Goal: Task Accomplishment & Management: Manage account settings

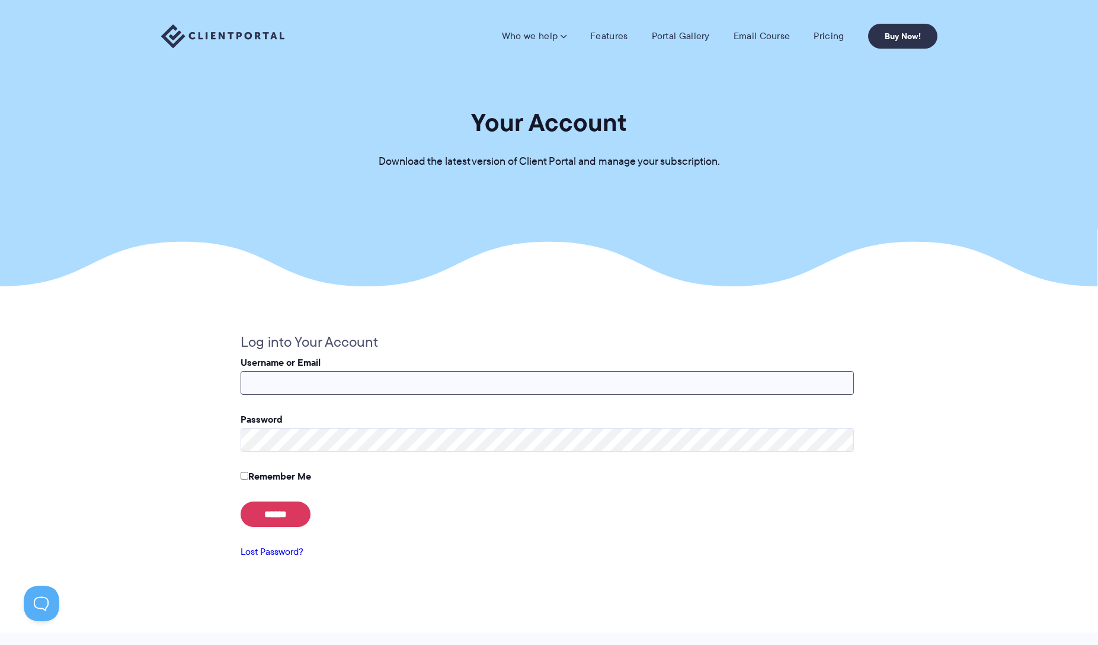
click at [324, 383] on input "Username or Email" at bounding box center [547, 383] width 613 height 24
type input "**********"
click at [280, 517] on input "******" at bounding box center [276, 513] width 70 height 25
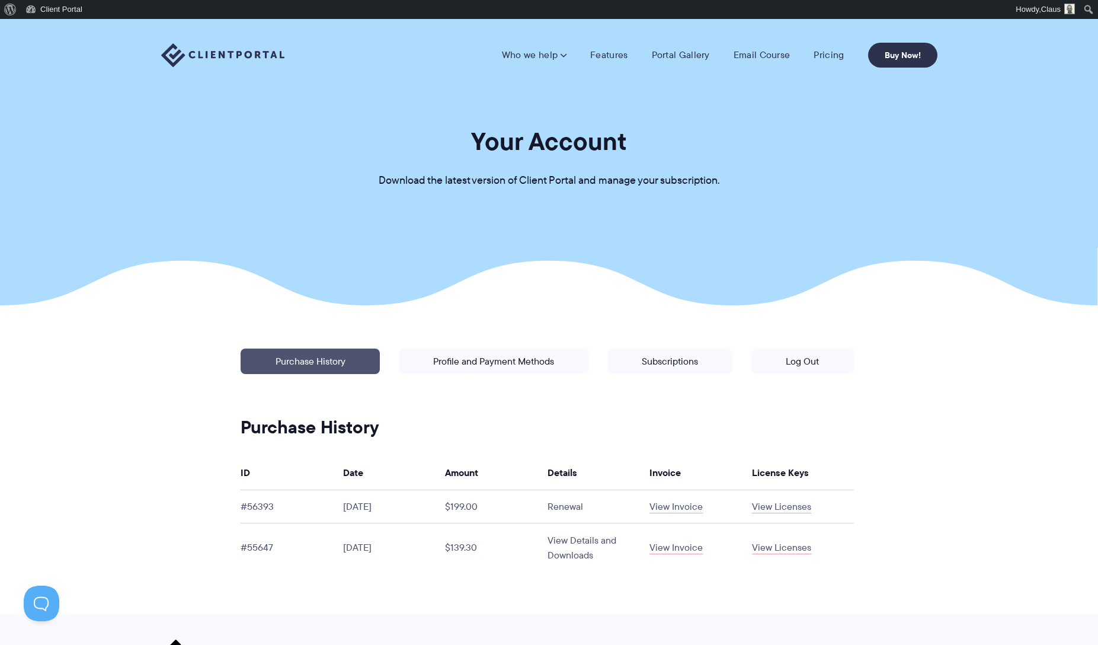
click at [577, 557] on link "View Details and Downloads" at bounding box center [582, 547] width 69 height 28
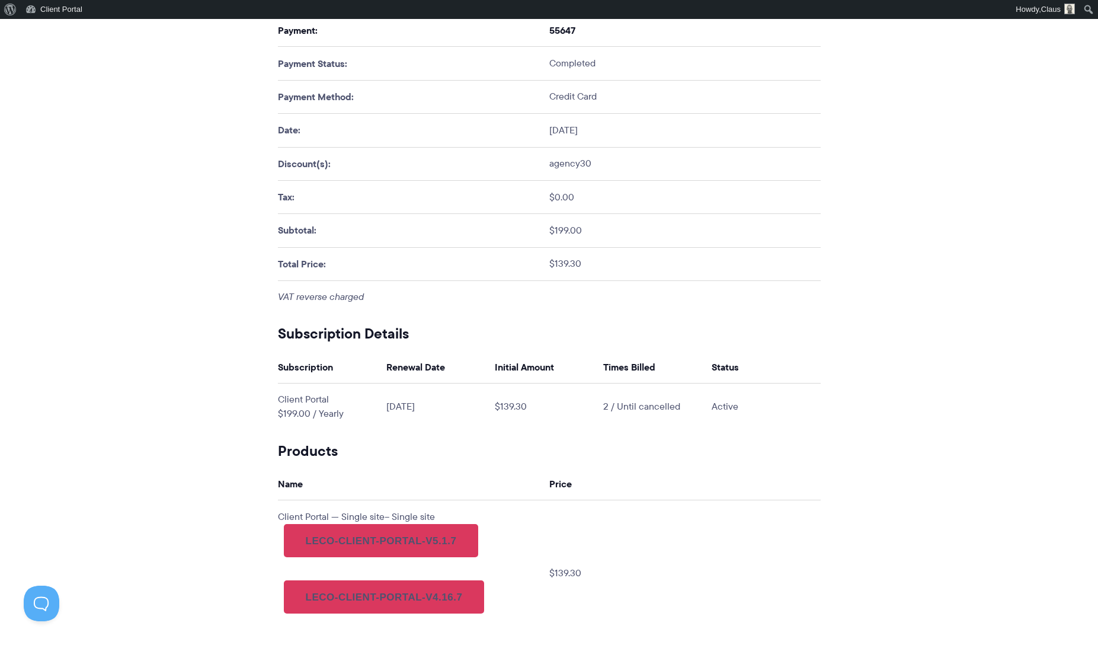
scroll to position [333, 0]
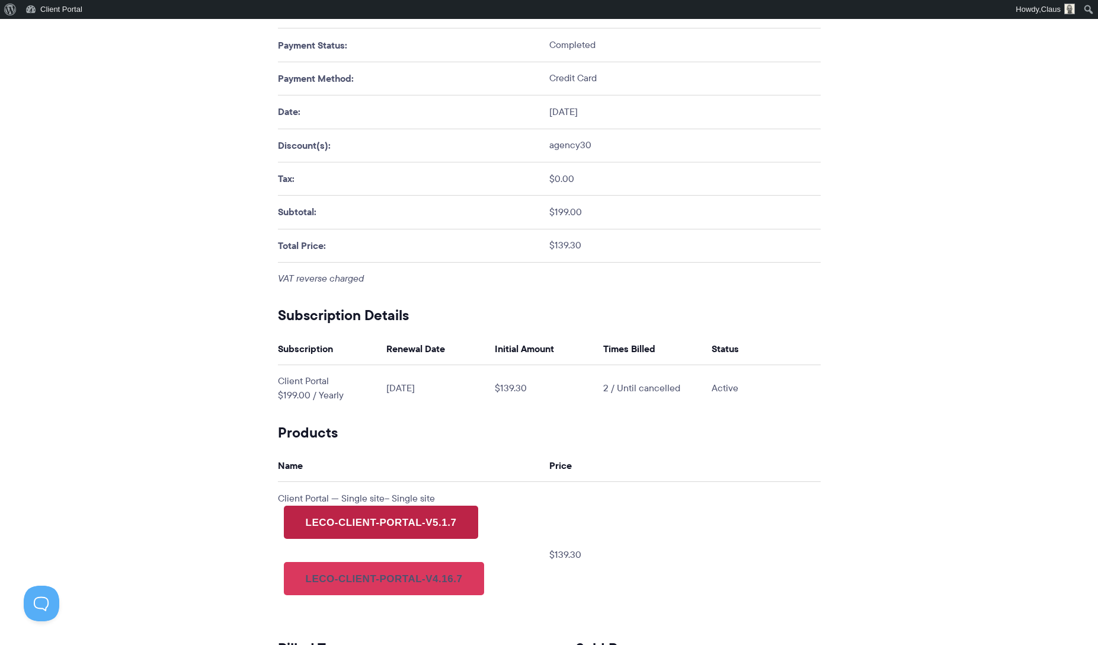
click at [434, 522] on link "leco-client-portal-v5.1.7" at bounding box center [381, 522] width 195 height 33
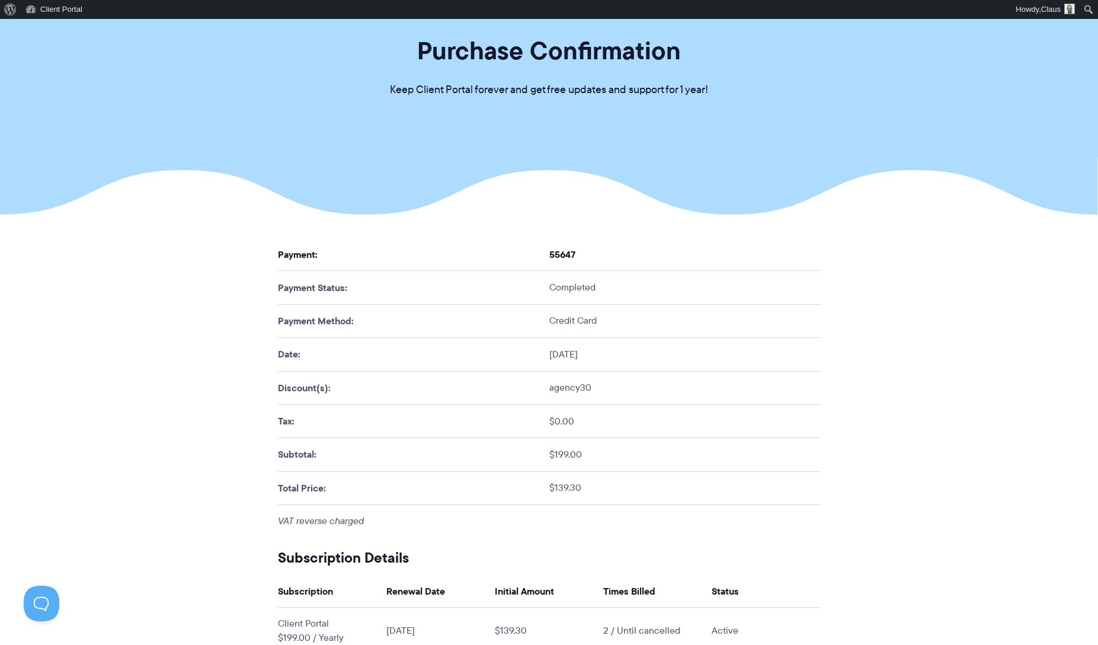
scroll to position [0, 0]
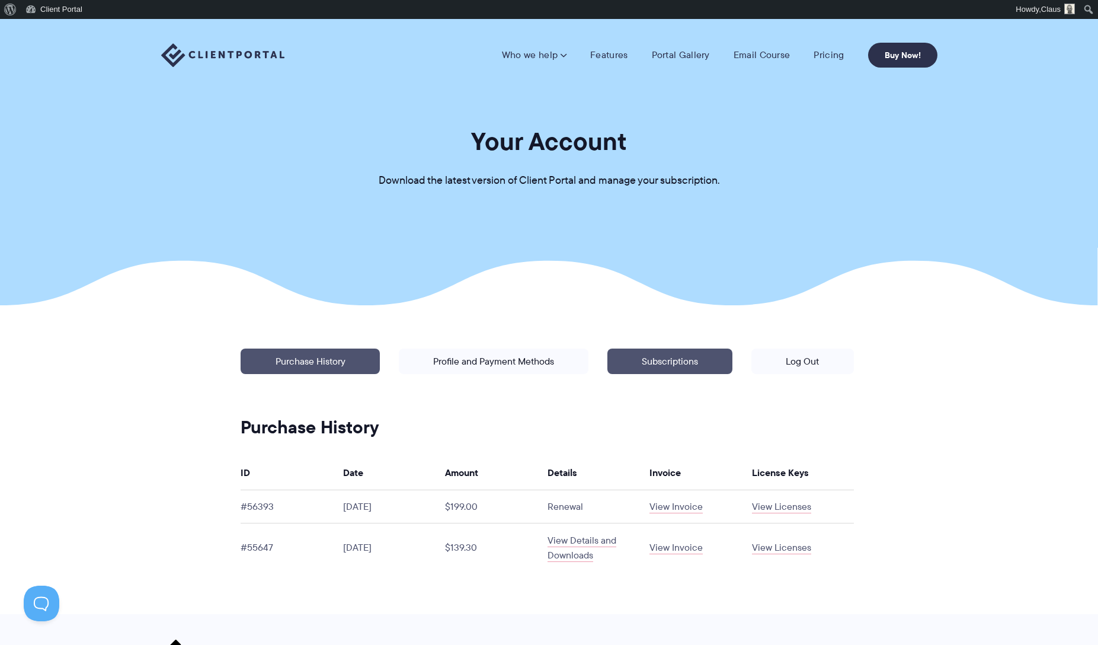
click at [692, 363] on link "Subscriptions" at bounding box center [669, 360] width 125 height 25
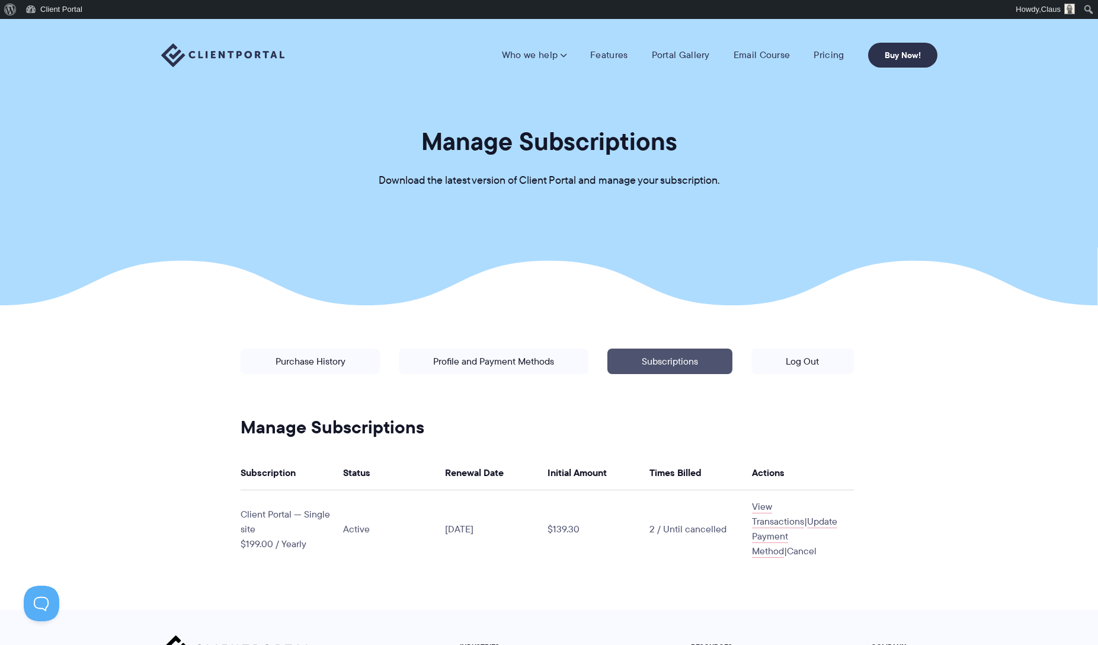
click at [810, 544] on link "Cancel" at bounding box center [802, 551] width 30 height 14
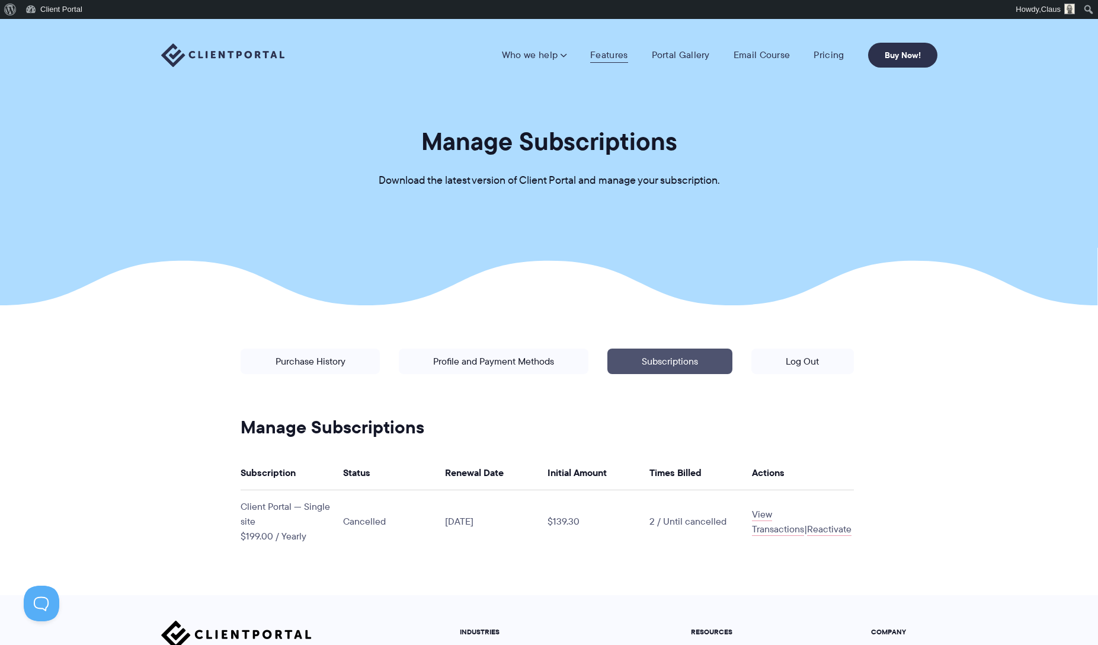
click at [614, 53] on link "Features" at bounding box center [608, 55] width 37 height 12
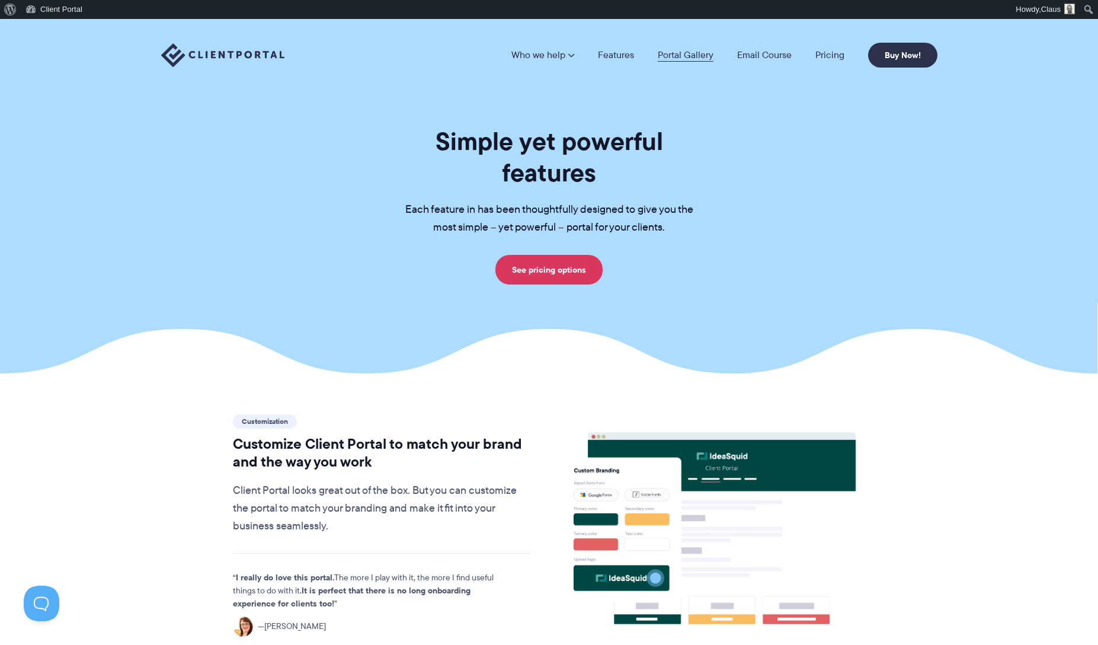
click at [692, 55] on link "Portal Gallery" at bounding box center [686, 54] width 56 height 9
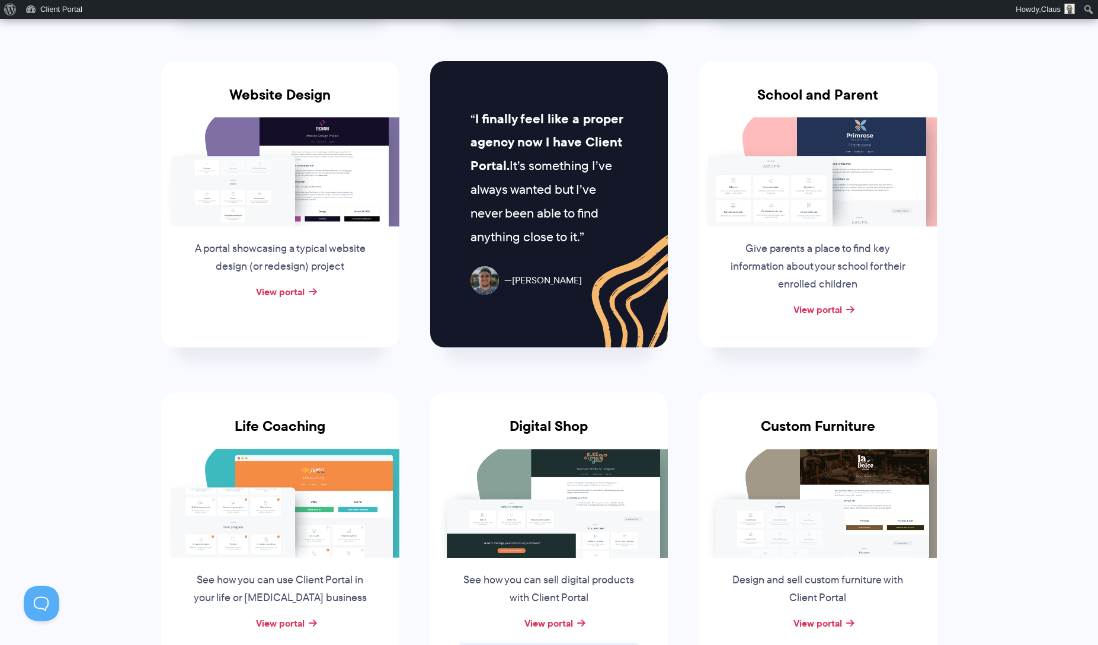
scroll to position [568, 0]
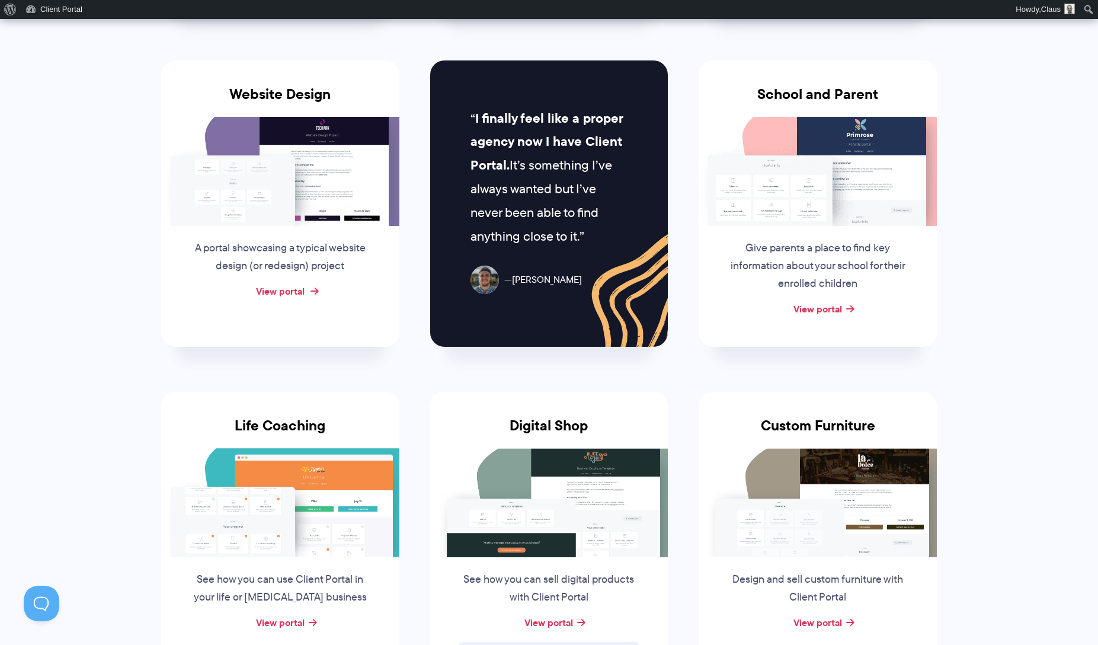
click at [282, 293] on link "View portal" at bounding box center [280, 291] width 49 height 14
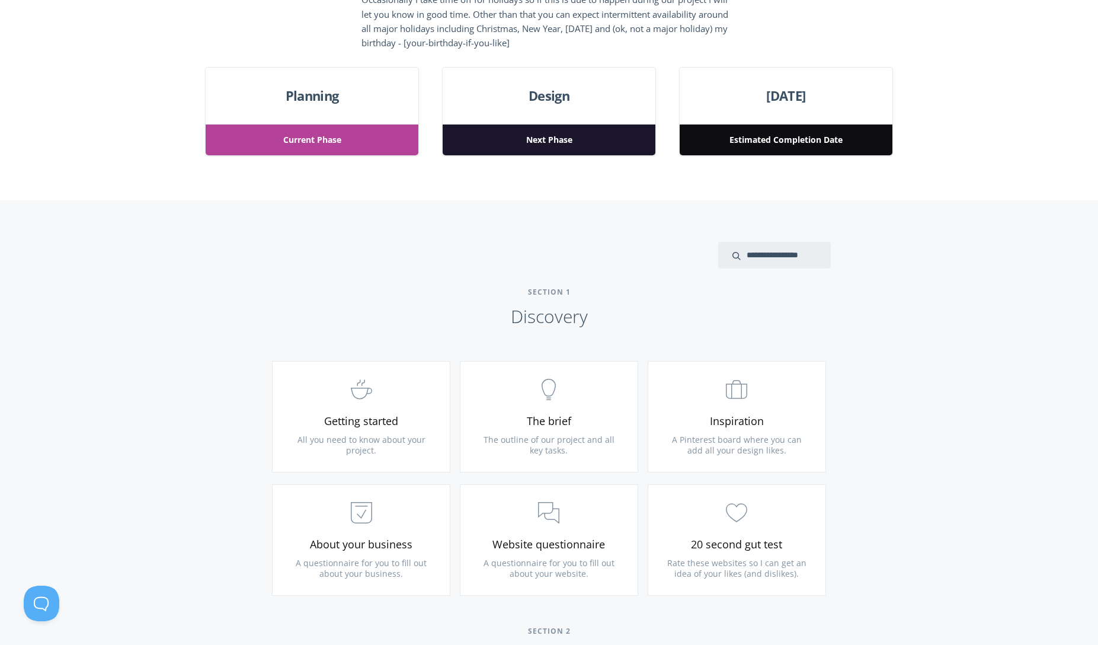
scroll to position [433, 0]
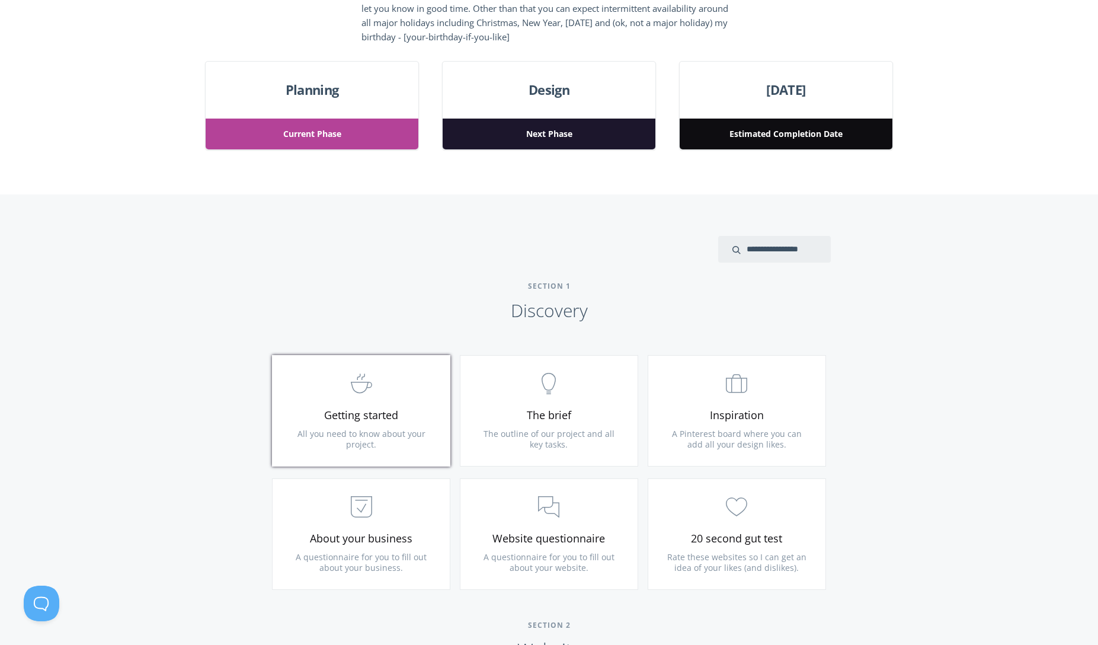
click at [401, 401] on span ".st0{fill:none;stroke:#000000;stroke-width:2;stroke-miterlimit:10;} Untitled-22" at bounding box center [361, 384] width 142 height 36
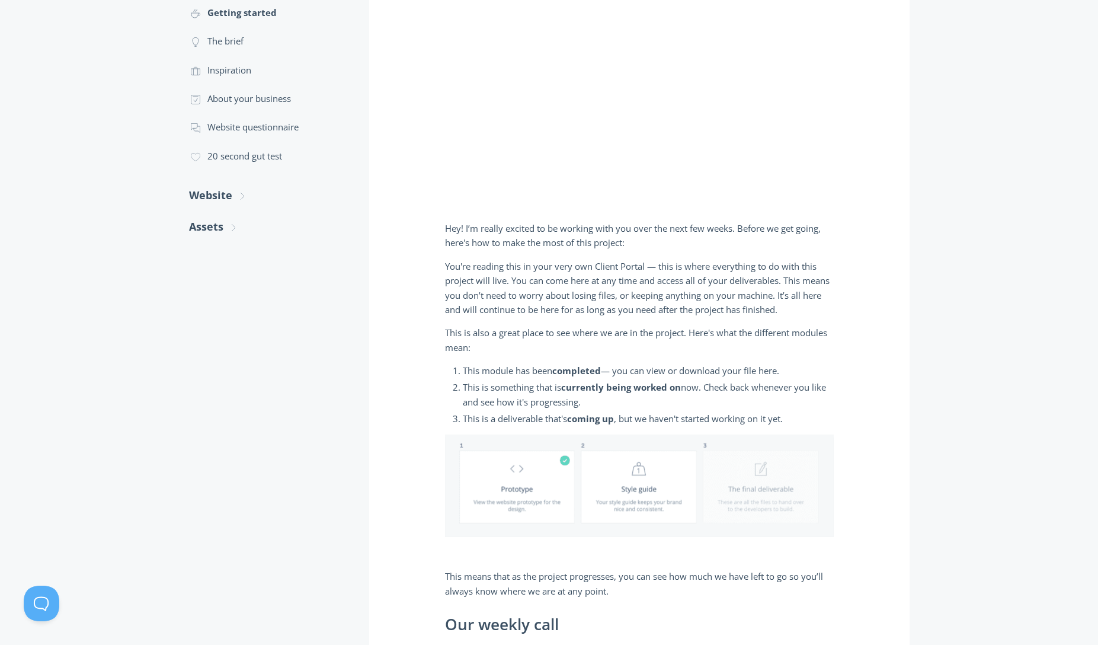
scroll to position [273, 0]
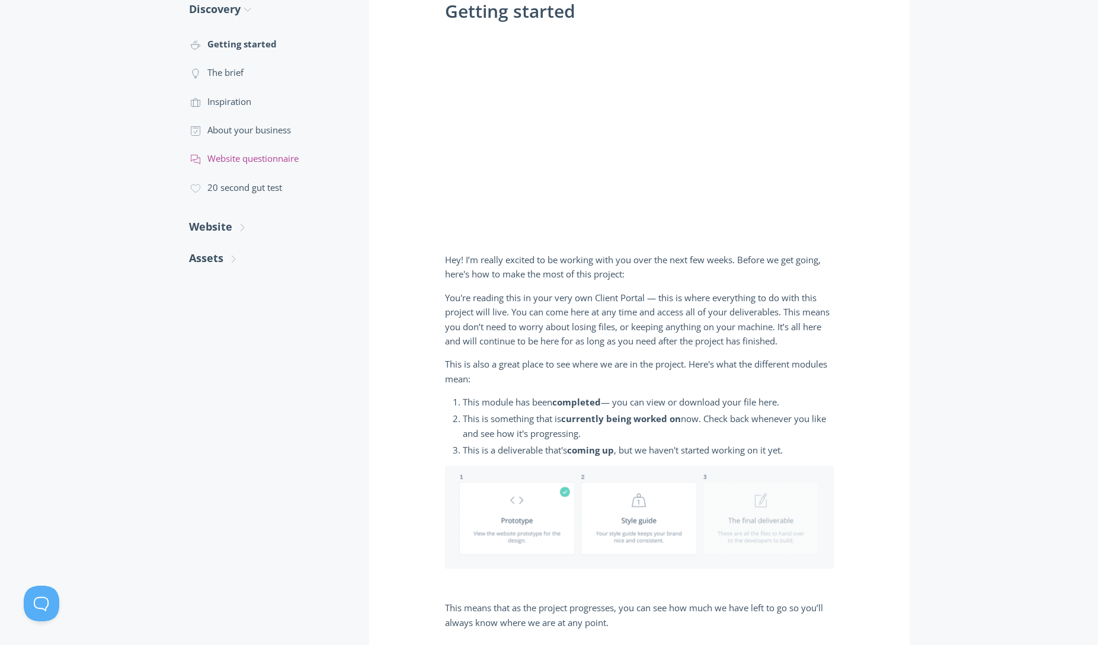
click at [235, 159] on link ".st0{fill:none;stroke:#000000;stroke-width:2;stroke-miterlimit:10;} 3. Communic…" at bounding box center [267, 158] width 156 height 28
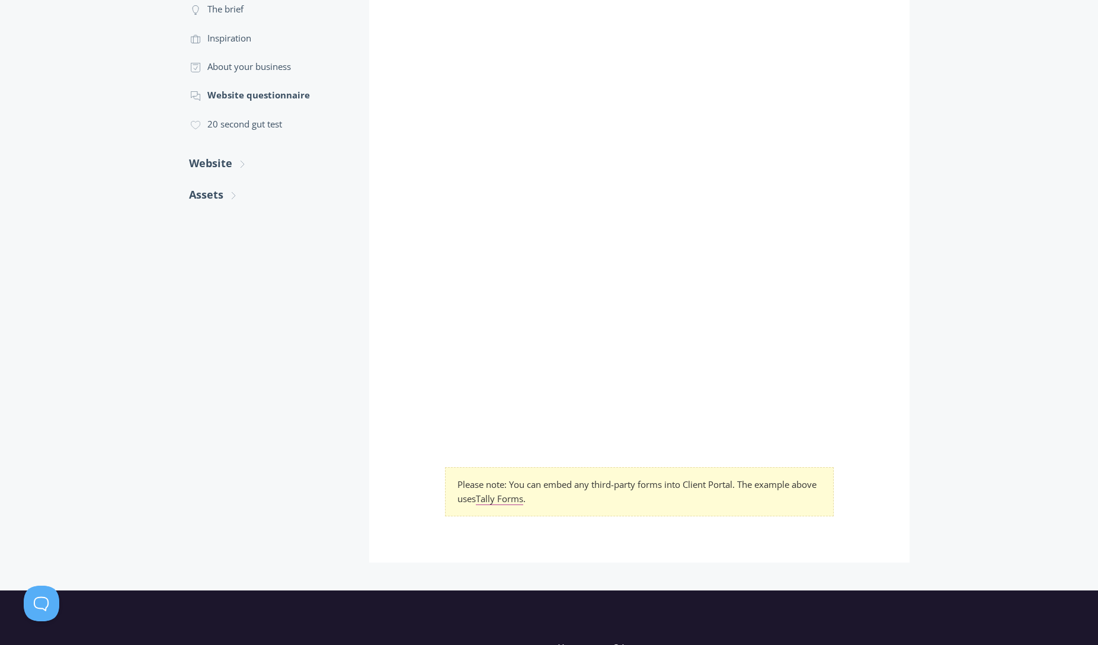
scroll to position [199, 0]
